Goal: Task Accomplishment & Management: Use online tool/utility

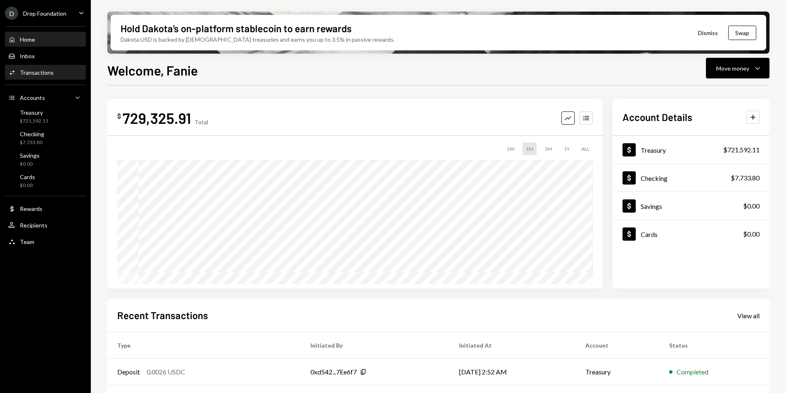
click at [43, 67] on div "Activities Transactions" at bounding box center [45, 73] width 74 height 14
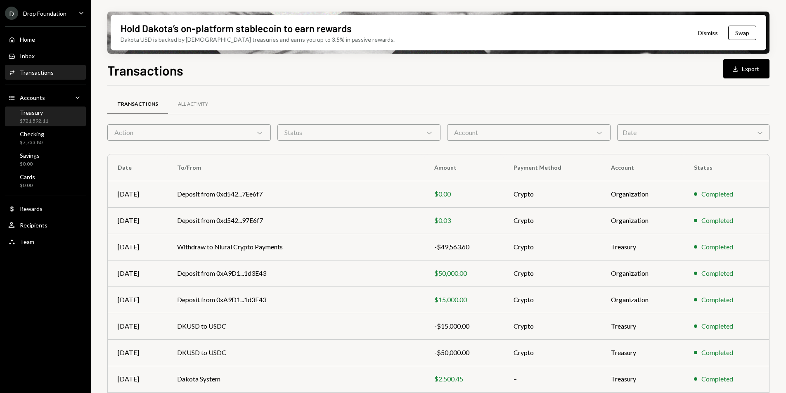
click at [37, 120] on div "$721,592.11" at bounding box center [34, 121] width 28 height 7
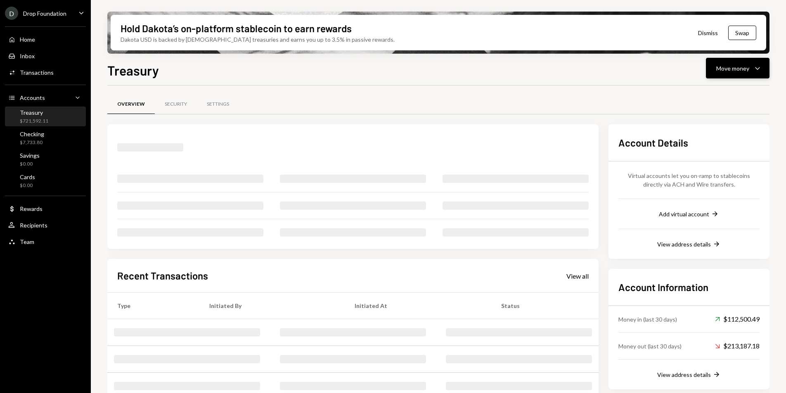
click at [744, 63] on div "Move money Caret Down" at bounding box center [737, 68] width 43 height 10
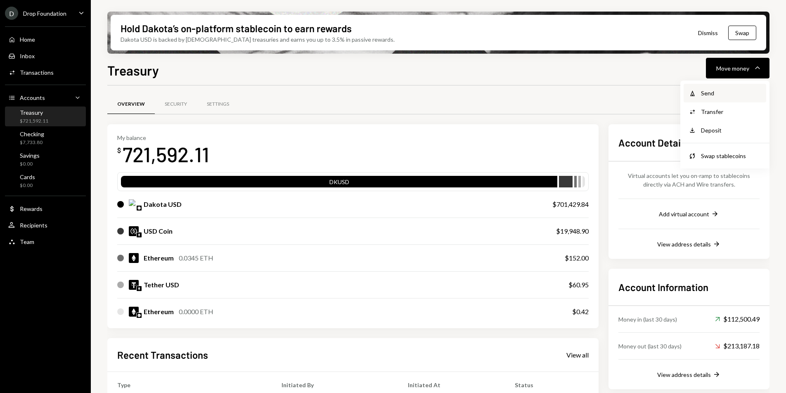
click at [727, 94] on div "Send" at bounding box center [731, 93] width 60 height 9
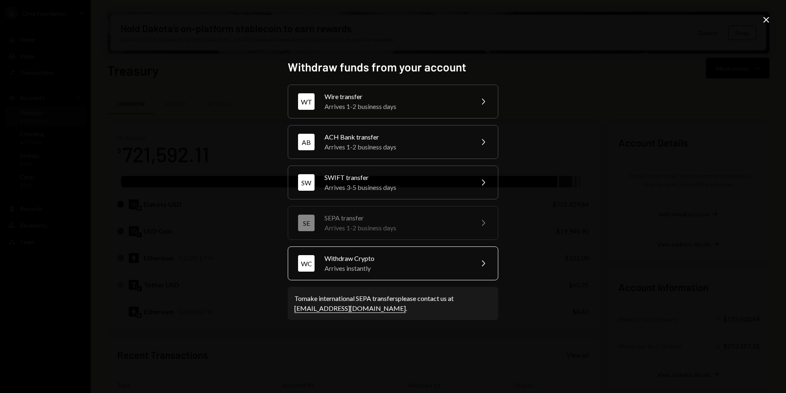
click at [411, 256] on div "Withdraw Crypto" at bounding box center [396, 258] width 144 height 10
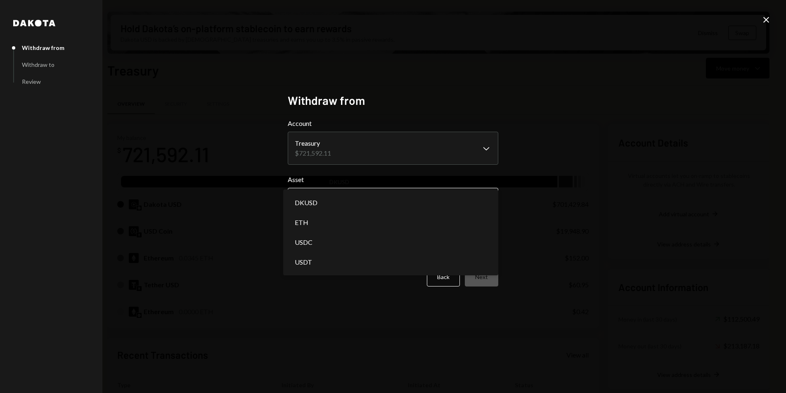
click at [393, 200] on body "D Drop Foundation Caret Down Home Home Inbox Inbox Activities Transactions Acco…" at bounding box center [393, 196] width 786 height 393
select select "****"
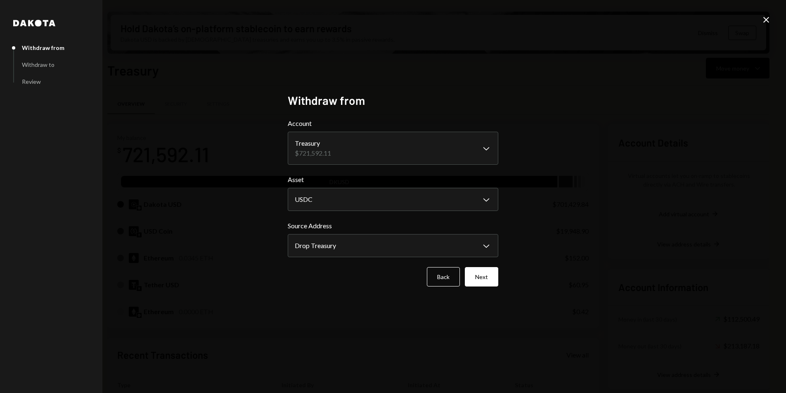
click at [764, 20] on icon "Close" at bounding box center [766, 20] width 10 height 10
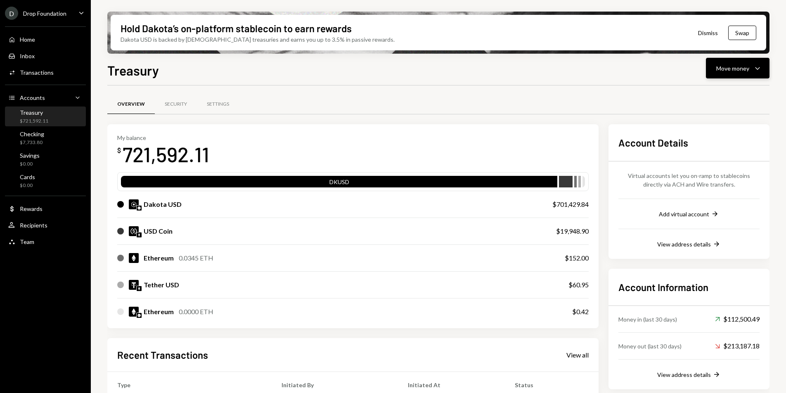
click at [743, 67] on div "Move money" at bounding box center [732, 68] width 33 height 9
click at [720, 95] on div "Send" at bounding box center [731, 93] width 60 height 9
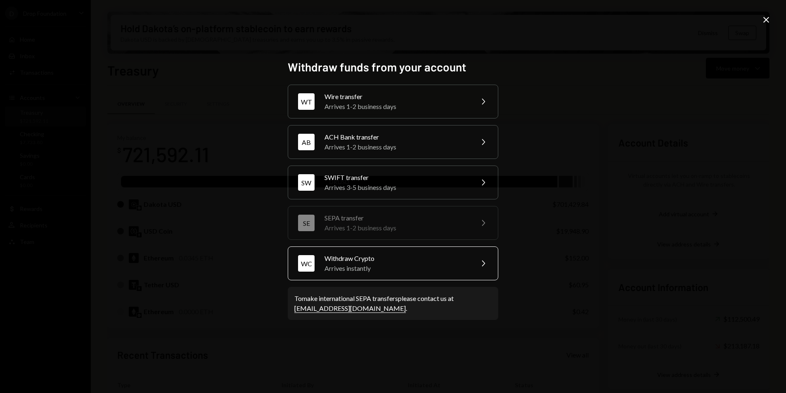
click at [446, 272] on div "Arrives instantly" at bounding box center [396, 268] width 144 height 10
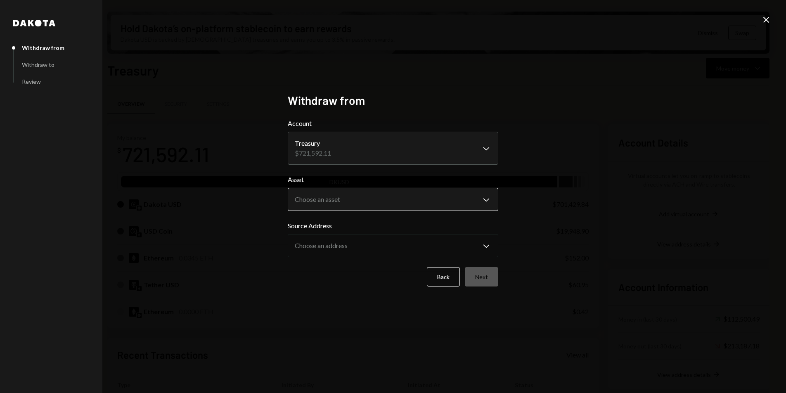
click at [385, 203] on body "D Drop Foundation Caret Down Home Home Inbox Inbox Activities Transactions Acco…" at bounding box center [393, 196] width 786 height 393
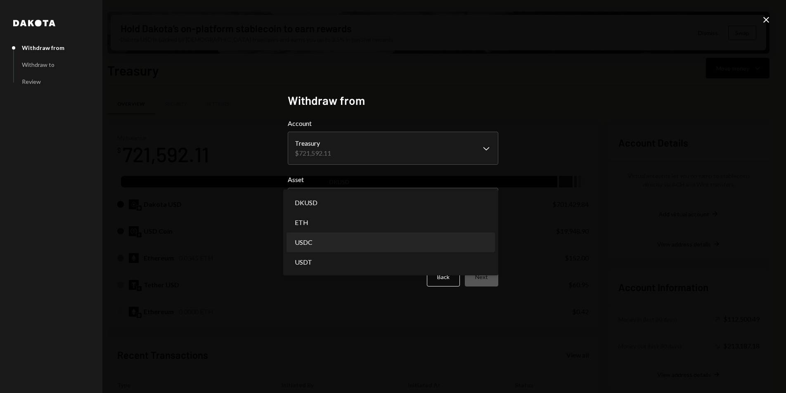
select select "****"
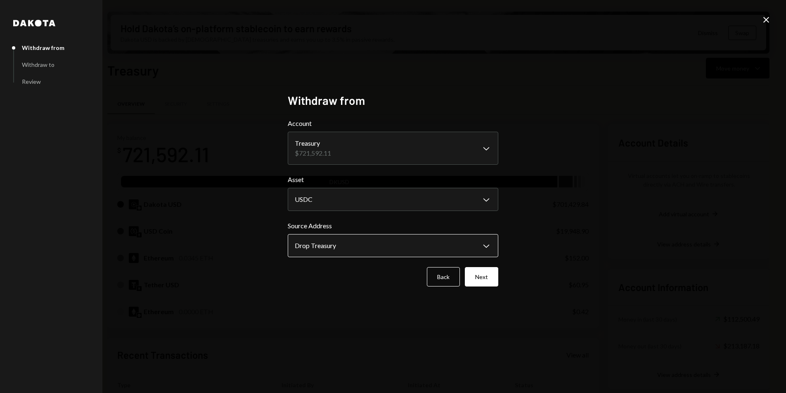
click at [368, 249] on body "D Drop Foundation Caret Down Home Home Inbox Inbox Activities Transactions Acco…" at bounding box center [393, 196] width 786 height 393
click at [532, 241] on div "**********" at bounding box center [393, 196] width 786 height 393
click at [490, 274] on button "Next" at bounding box center [481, 276] width 33 height 19
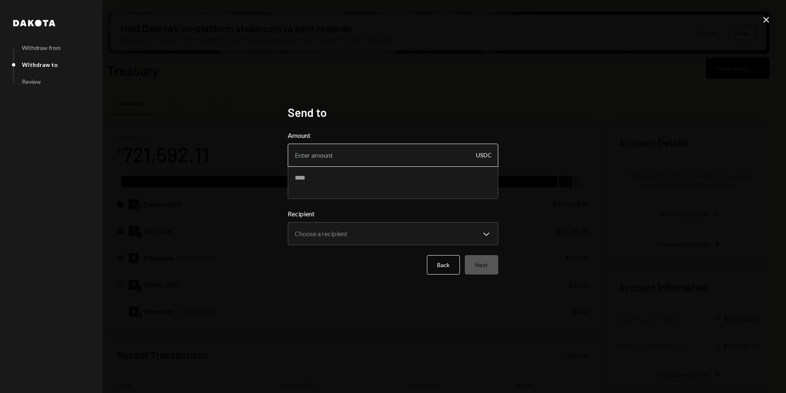
click at [391, 161] on input "Amount" at bounding box center [393, 155] width 211 height 23
type input "10000"
click at [378, 186] on textarea at bounding box center [393, 182] width 211 height 33
type textarea "**********"
click at [378, 234] on body "D Drop Foundation Caret Down Home Home Inbox Inbox Activities Transactions Acco…" at bounding box center [393, 196] width 786 height 393
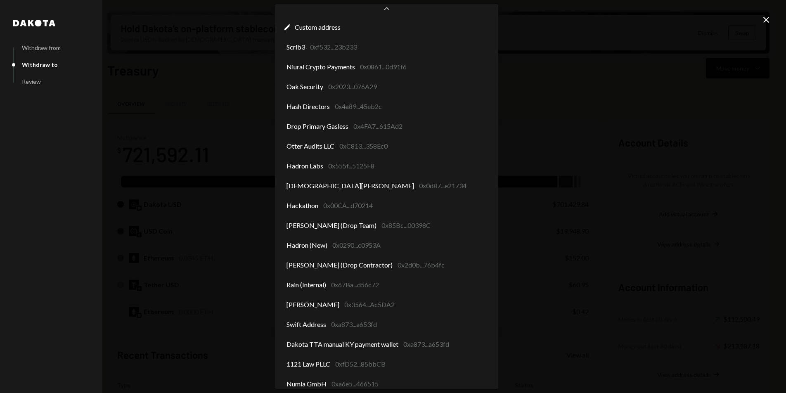
scroll to position [28, 0]
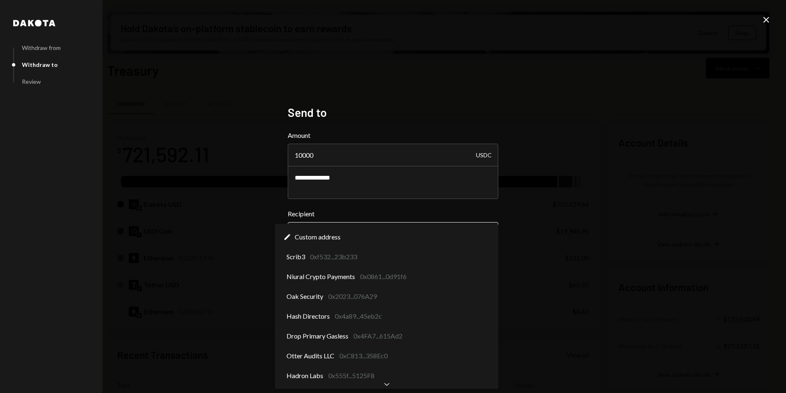
click at [361, 231] on body "D Drop Foundation Caret Down Home Home Inbox Inbox Activities Transactions Acco…" at bounding box center [393, 196] width 786 height 393
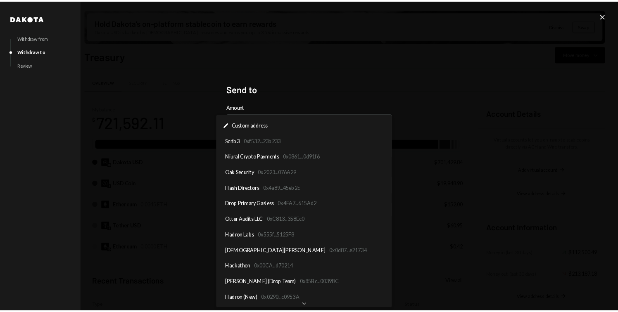
scroll to position [0, 0]
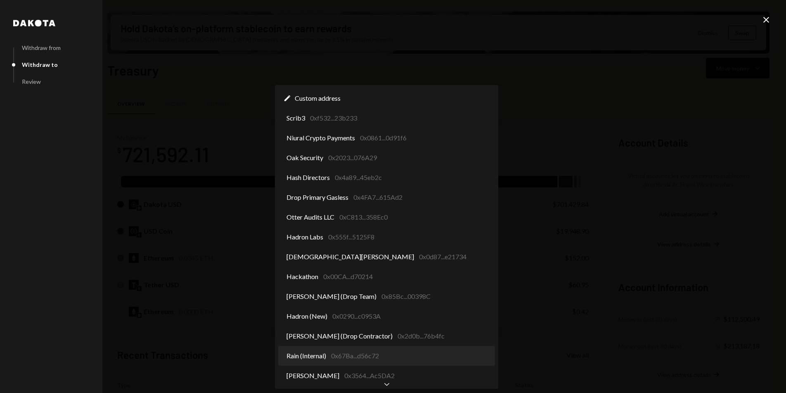
select select "**********"
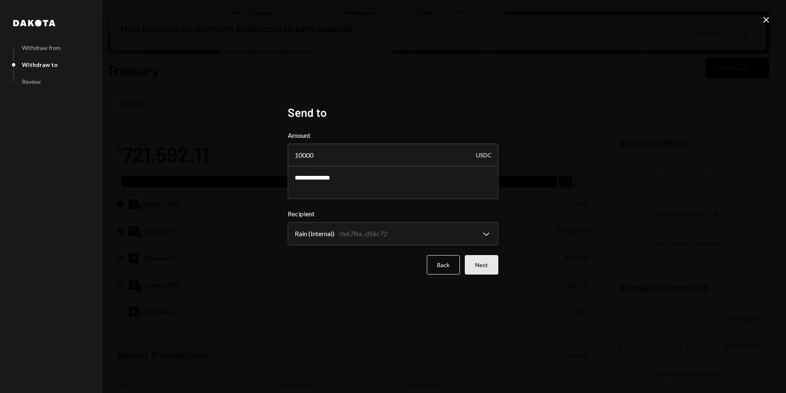
click at [492, 269] on button "Next" at bounding box center [481, 264] width 33 height 19
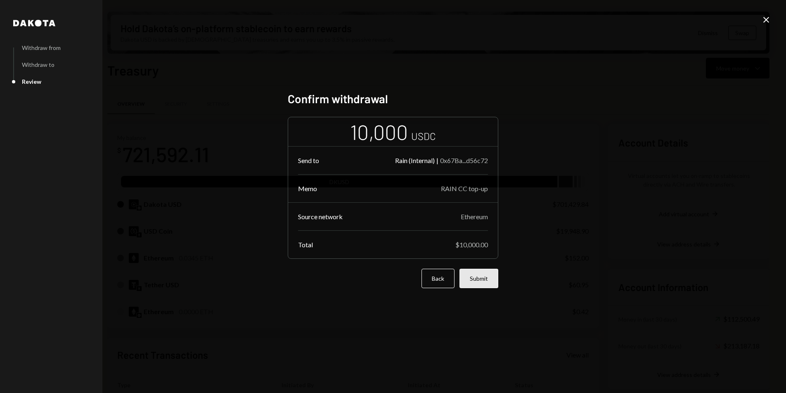
click at [483, 277] on button "Submit" at bounding box center [478, 278] width 39 height 19
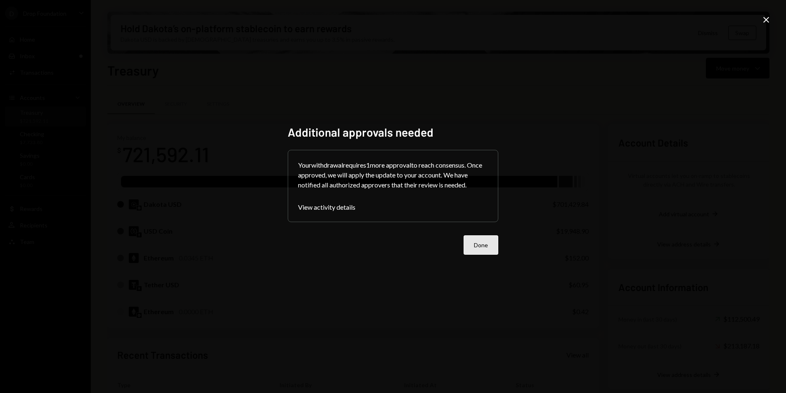
click at [488, 246] on button "Done" at bounding box center [481, 244] width 35 height 19
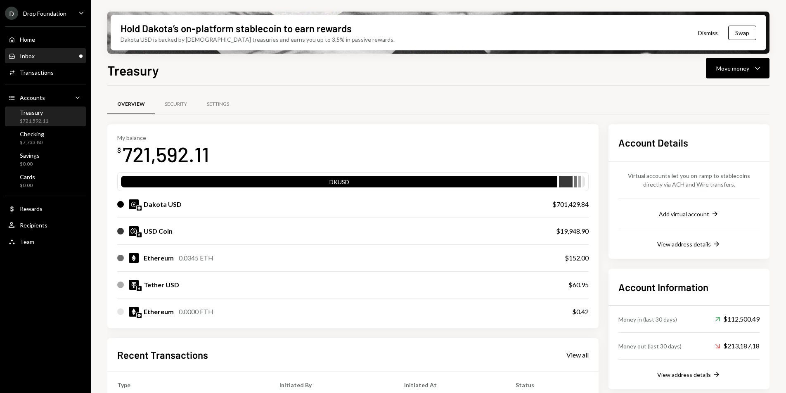
click at [33, 58] on div "Inbox" at bounding box center [27, 55] width 15 height 7
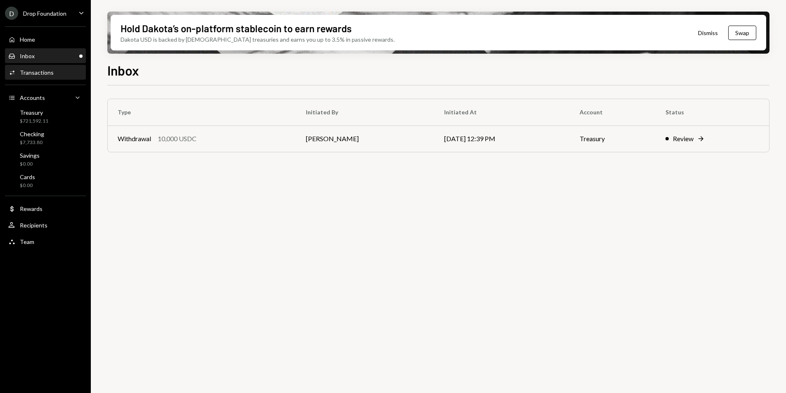
click at [36, 76] on div "Activities Transactions" at bounding box center [30, 72] width 45 height 7
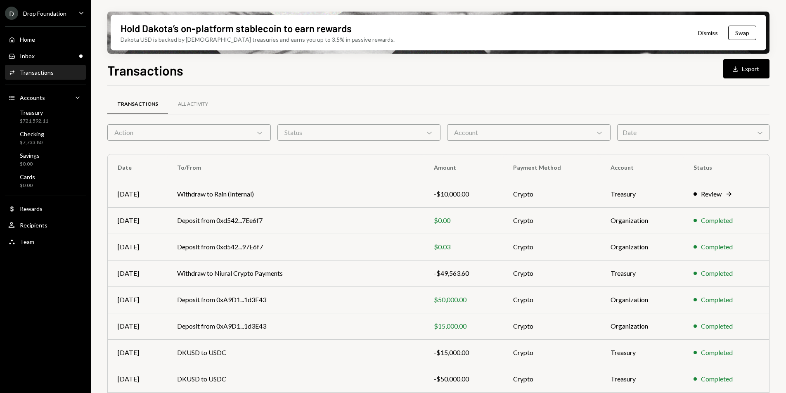
click at [628, 132] on div "Date Chevron Down" at bounding box center [693, 132] width 152 height 17
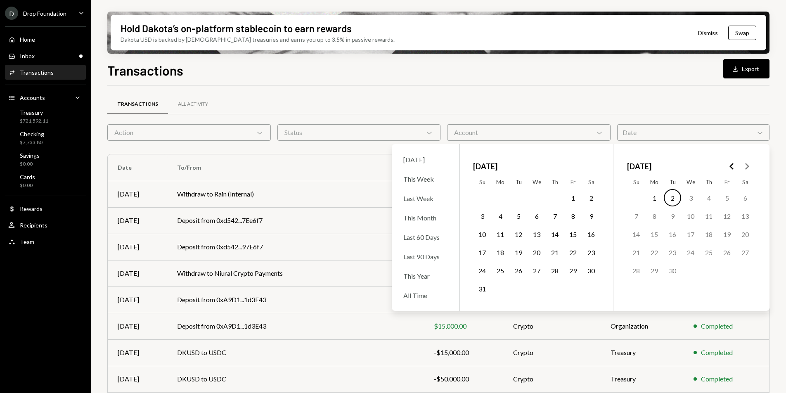
click at [653, 199] on button "1" at bounding box center [654, 197] width 17 height 17
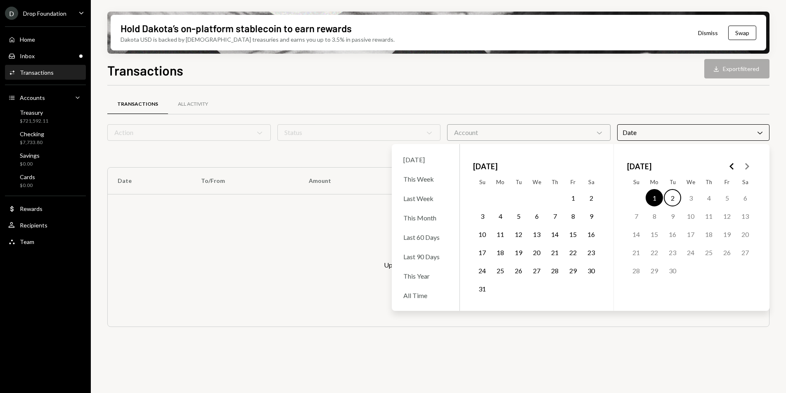
click at [672, 199] on button "2" at bounding box center [672, 197] width 17 height 17
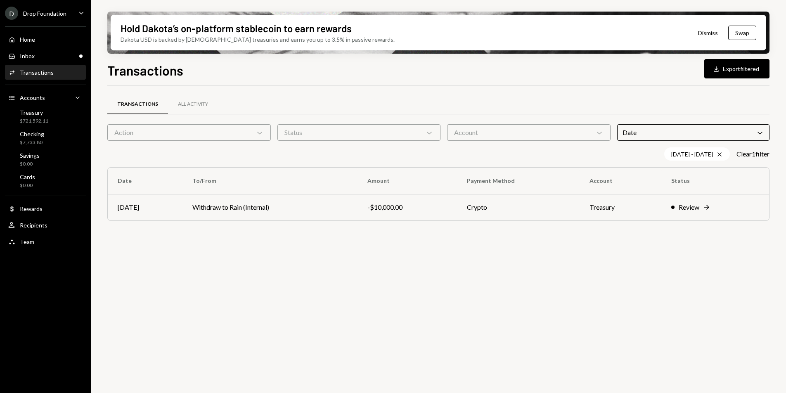
click at [698, 99] on div "Transactions All Activity" at bounding box center [438, 104] width 662 height 21
click at [746, 70] on button "Download Export filtered" at bounding box center [736, 68] width 65 height 19
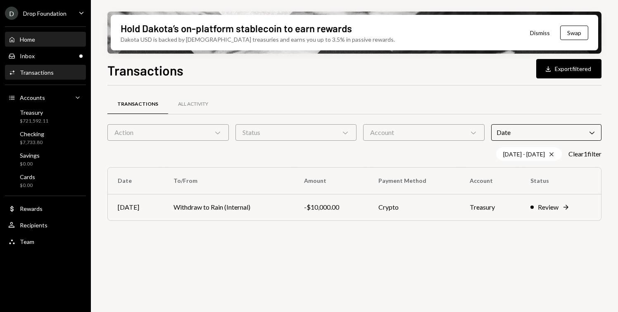
click at [37, 40] on div "Home Home" at bounding box center [45, 39] width 74 height 7
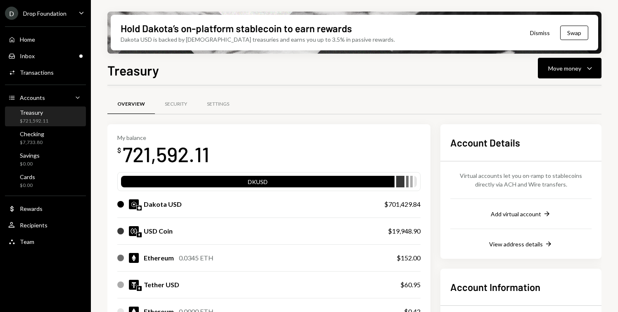
scroll to position [110, 0]
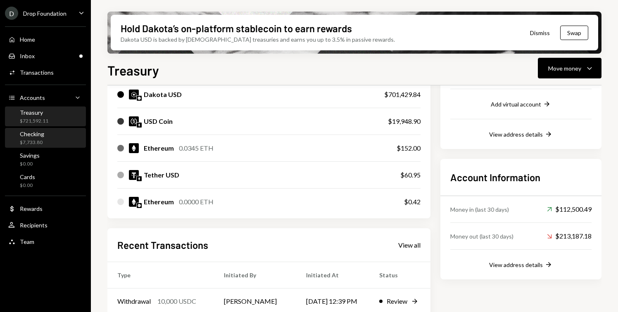
click at [40, 144] on div "$7,733.80" at bounding box center [32, 142] width 24 height 7
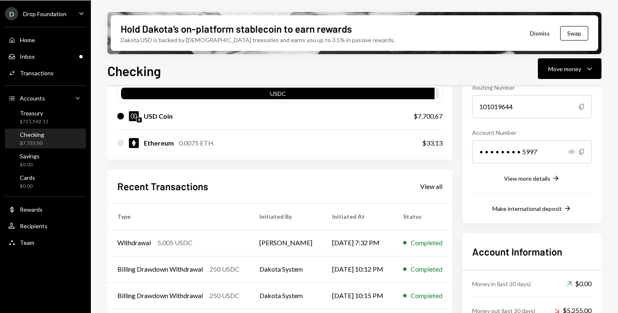
scroll to position [88, 0]
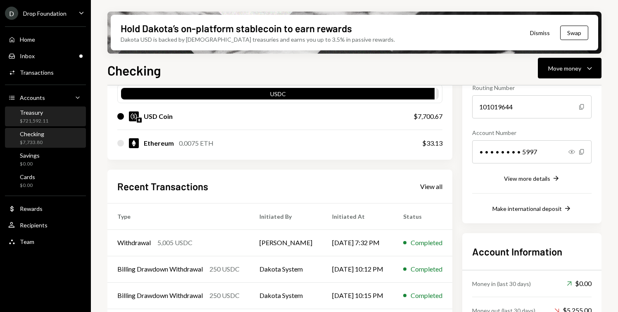
click at [37, 123] on div "$721,592.11" at bounding box center [34, 121] width 28 height 7
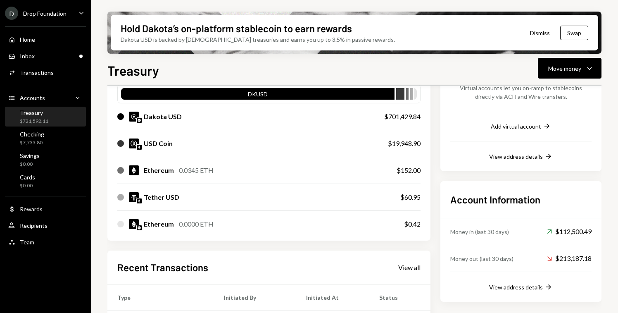
click at [46, 116] on div "Treasury $721,592.11" at bounding box center [34, 117] width 28 height 16
click at [64, 59] on div "Inbox Inbox" at bounding box center [45, 55] width 74 height 7
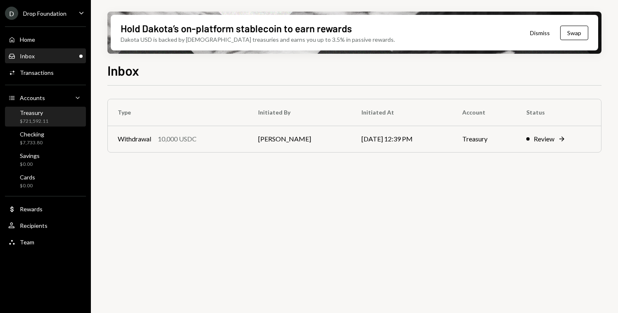
click at [42, 120] on div "$721,592.11" at bounding box center [34, 121] width 28 height 7
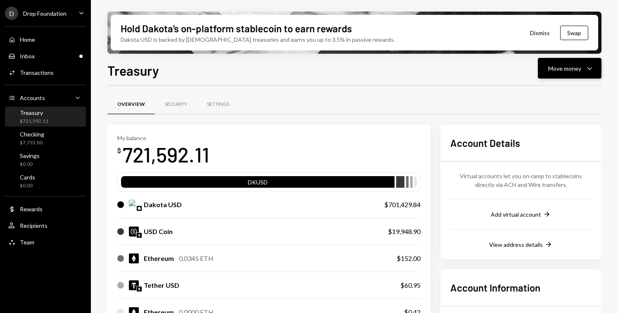
click at [575, 65] on div "Move money" at bounding box center [564, 68] width 33 height 9
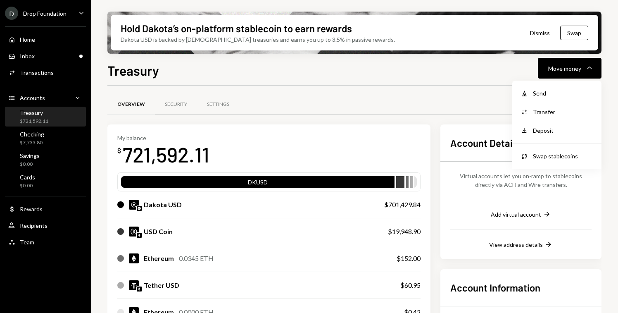
click at [396, 73] on div "Treasury Move money Caret Down" at bounding box center [354, 69] width 494 height 18
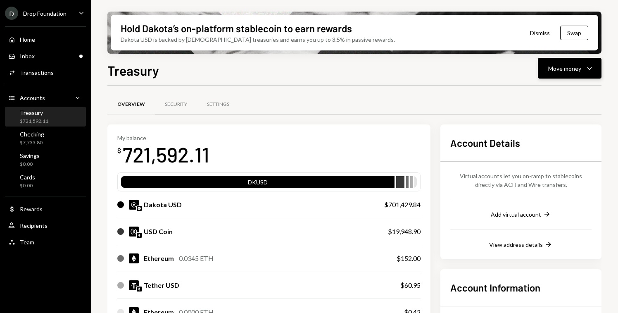
click at [569, 71] on div "Move money" at bounding box center [564, 68] width 33 height 9
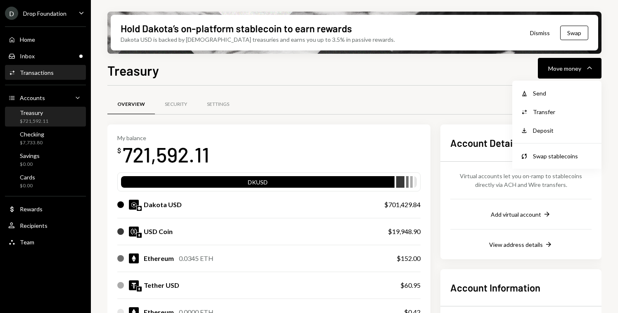
click at [41, 77] on div "Activities Transactions" at bounding box center [45, 73] width 74 height 14
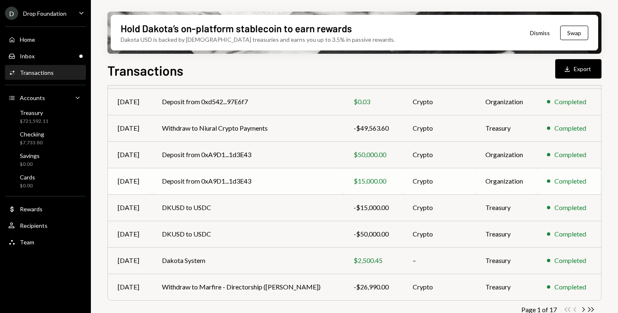
scroll to position [158, 0]
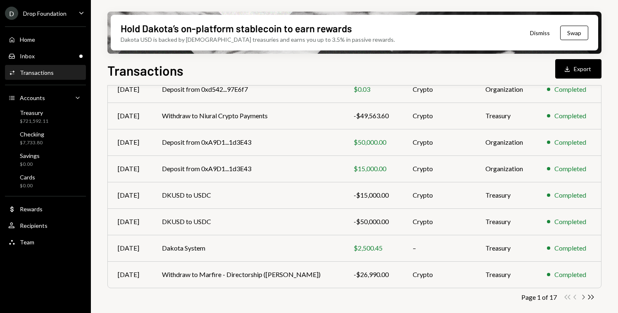
click at [584, 296] on icon "Chevron Right" at bounding box center [583, 297] width 8 height 8
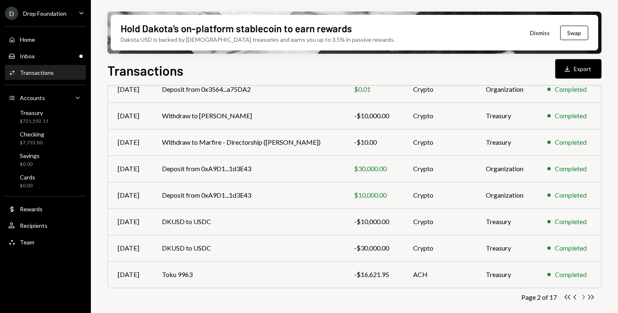
click at [582, 297] on icon "Chevron Right" at bounding box center [583, 297] width 8 height 8
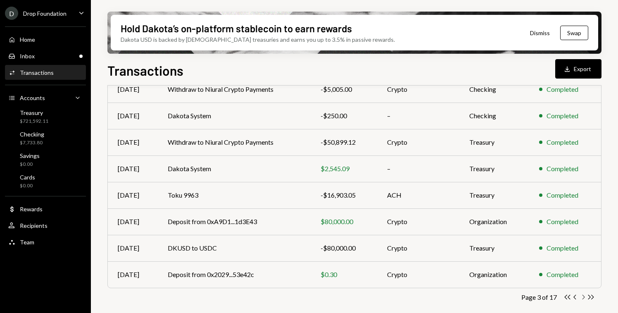
click at [583, 295] on icon "Chevron Right" at bounding box center [583, 297] width 8 height 8
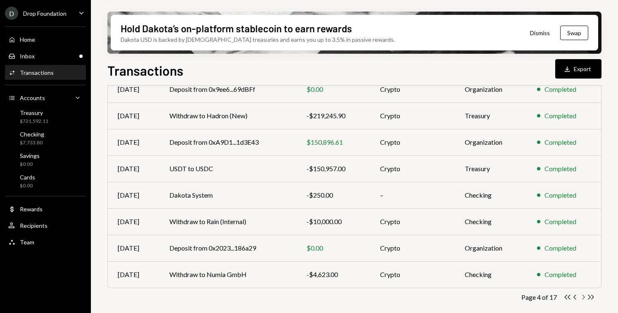
click at [582, 298] on icon "Chevron Right" at bounding box center [583, 297] width 8 height 8
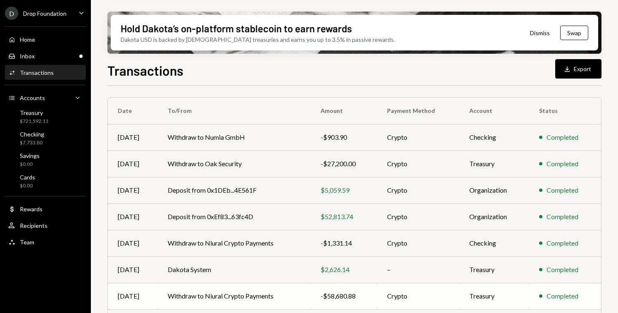
scroll to position [53, 0]
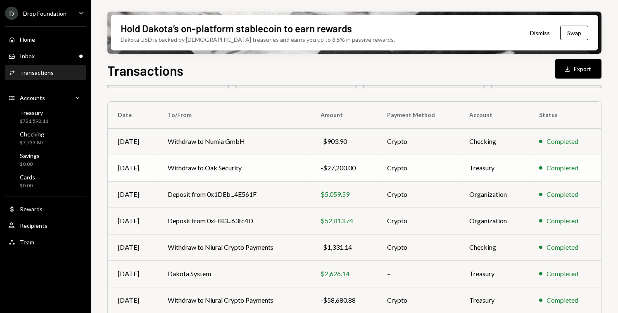
click at [204, 172] on td "Withdraw to Oak Security" at bounding box center [234, 167] width 152 height 26
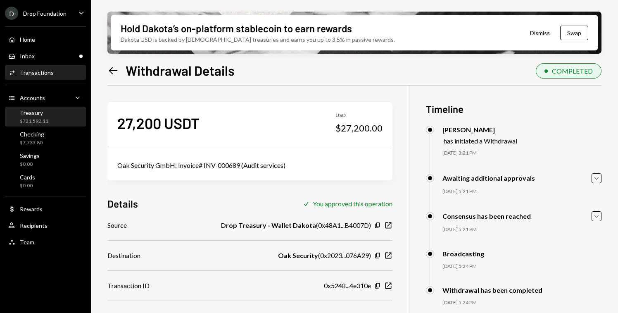
click at [45, 114] on div "Treasury" at bounding box center [34, 112] width 28 height 7
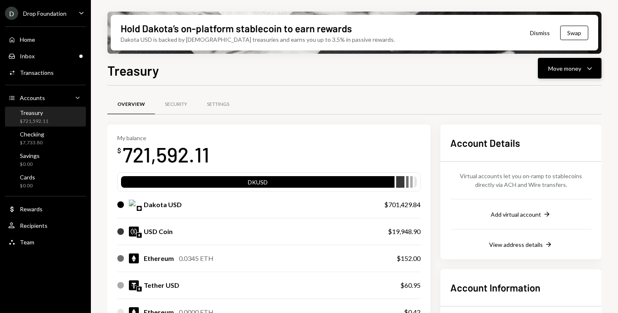
click at [589, 70] on icon "Caret Down" at bounding box center [589, 68] width 10 height 10
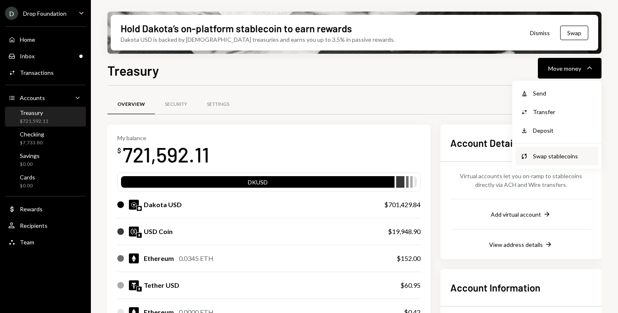
click at [561, 154] on div "Swap stablecoins" at bounding box center [563, 156] width 60 height 9
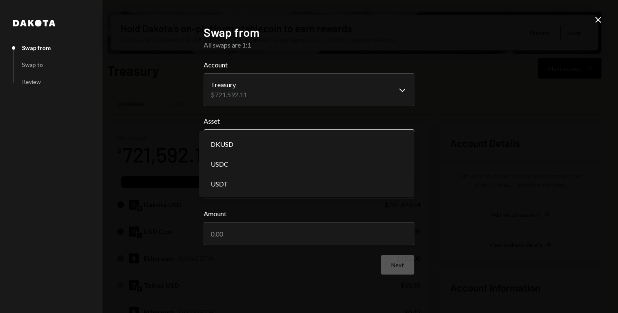
click at [260, 139] on body "D Drop Foundation Caret Down Home Home Inbox Inbox Activities Transactions Acco…" at bounding box center [309, 156] width 618 height 313
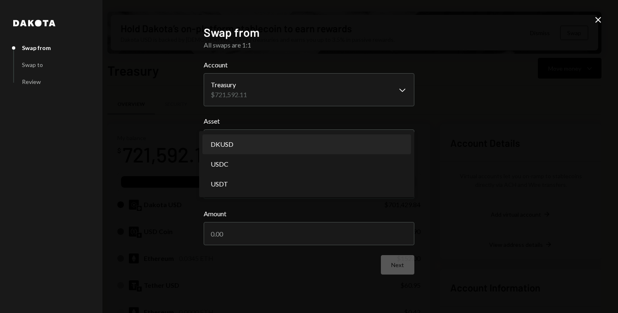
select select "*****"
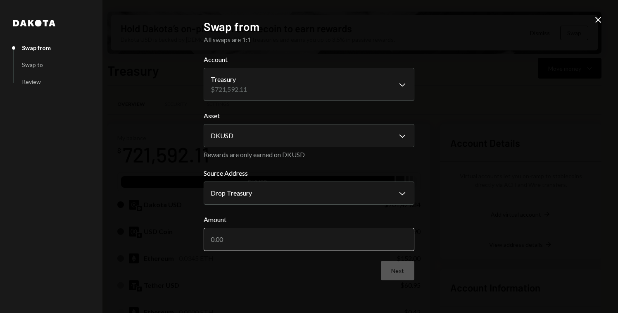
click at [262, 249] on input "Amount" at bounding box center [309, 238] width 211 height 23
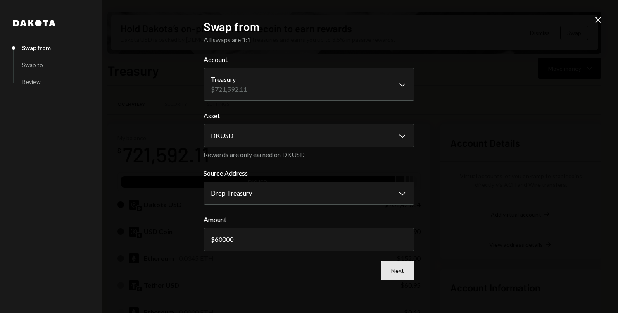
type input "60000"
click at [401, 271] on button "Next" at bounding box center [397, 269] width 33 height 19
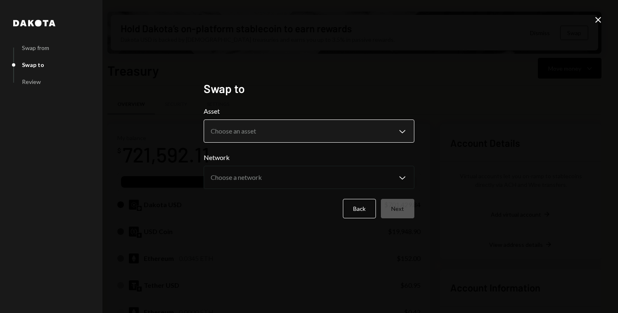
click at [261, 135] on body "D Drop Foundation Caret Down Home Home Inbox Inbox Activities Transactions Acco…" at bounding box center [309, 156] width 618 height 313
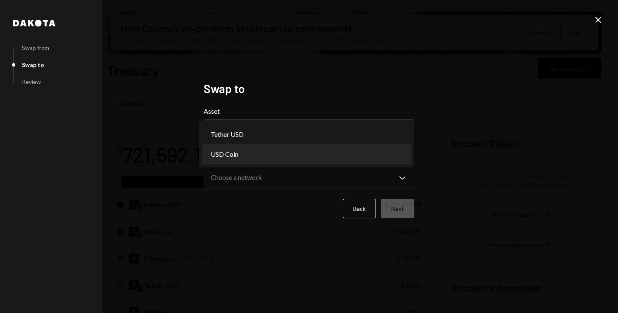
select select "****"
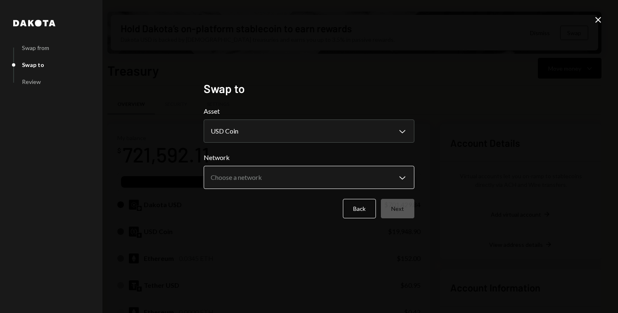
click at [351, 177] on body "D Drop Foundation Caret Down Home Home Inbox Inbox Activities Transactions Acco…" at bounding box center [309, 156] width 618 height 313
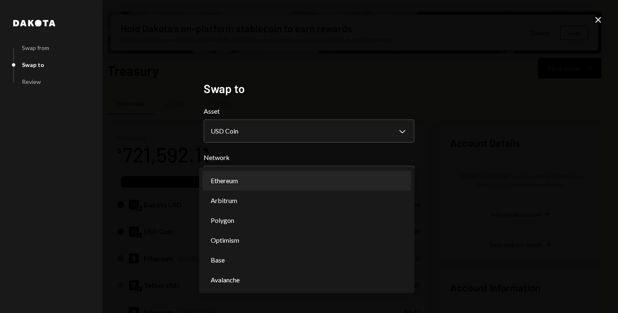
select select "**********"
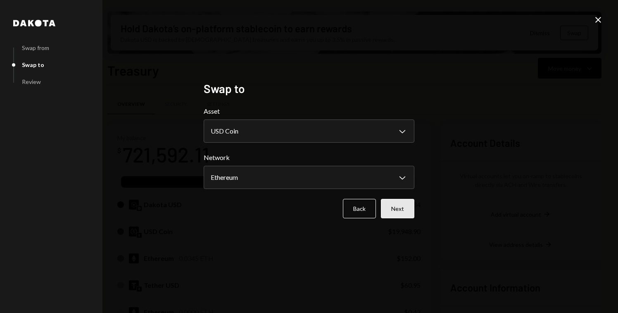
click at [397, 208] on button "Next" at bounding box center [397, 208] width 33 height 19
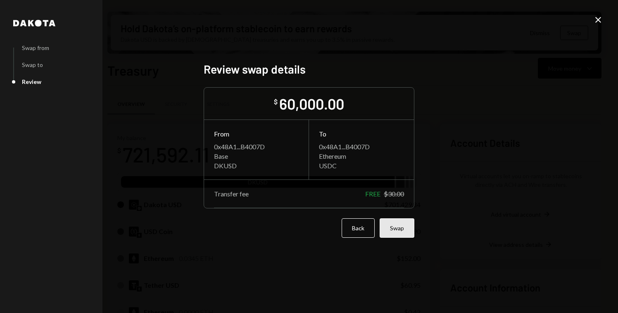
click at [393, 224] on button "Swap" at bounding box center [396, 227] width 35 height 19
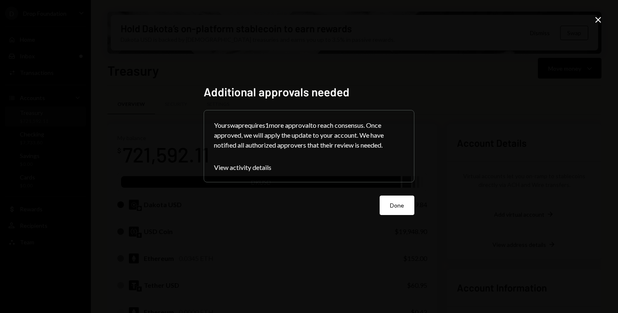
click at [408, 199] on button "Done" at bounding box center [396, 204] width 35 height 19
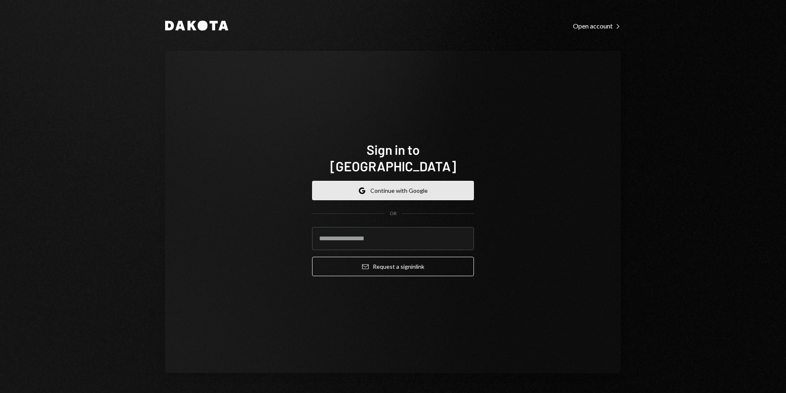
click at [403, 181] on button "Google Continue with Google" at bounding box center [393, 190] width 162 height 19
